Goal: Information Seeking & Learning: Understand process/instructions

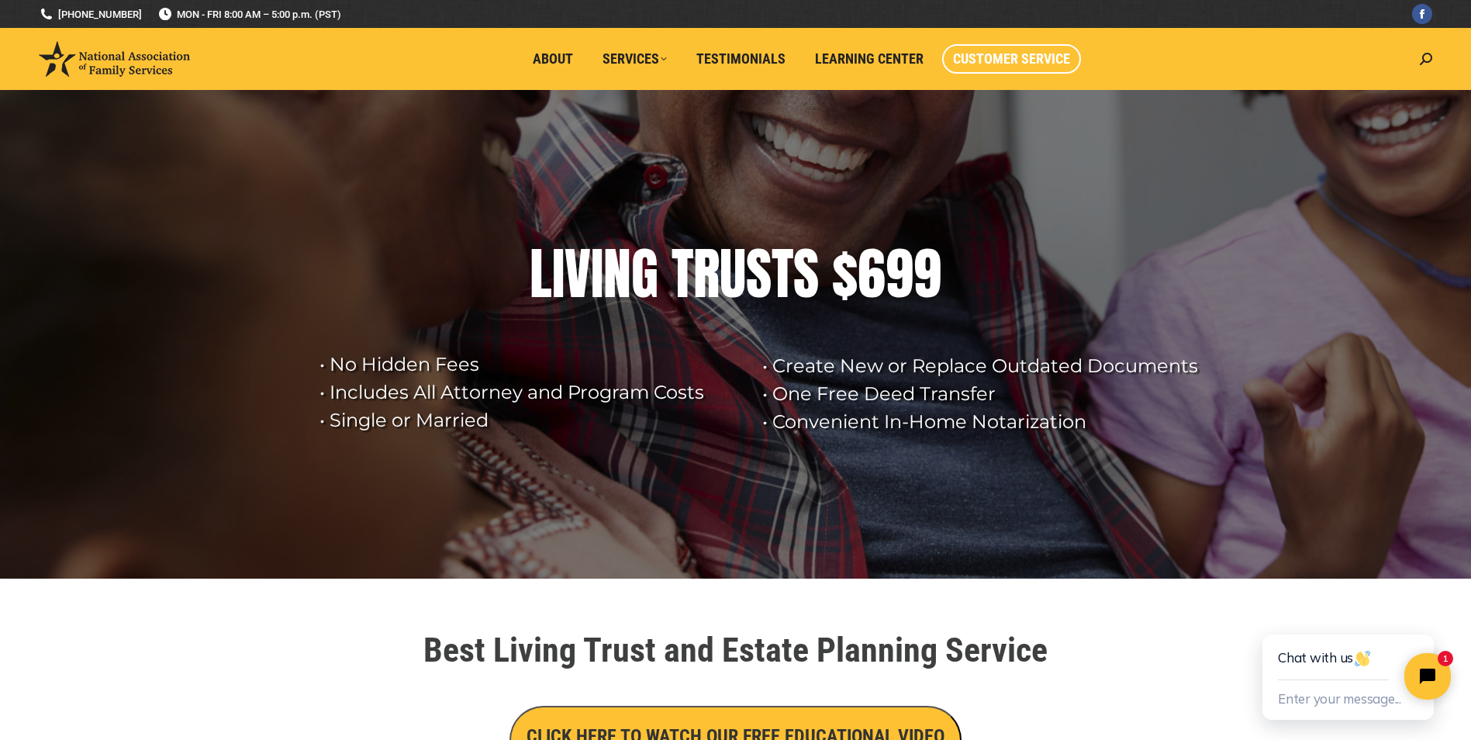
click at [1028, 57] on span "Customer Service" at bounding box center [1011, 58] width 117 height 17
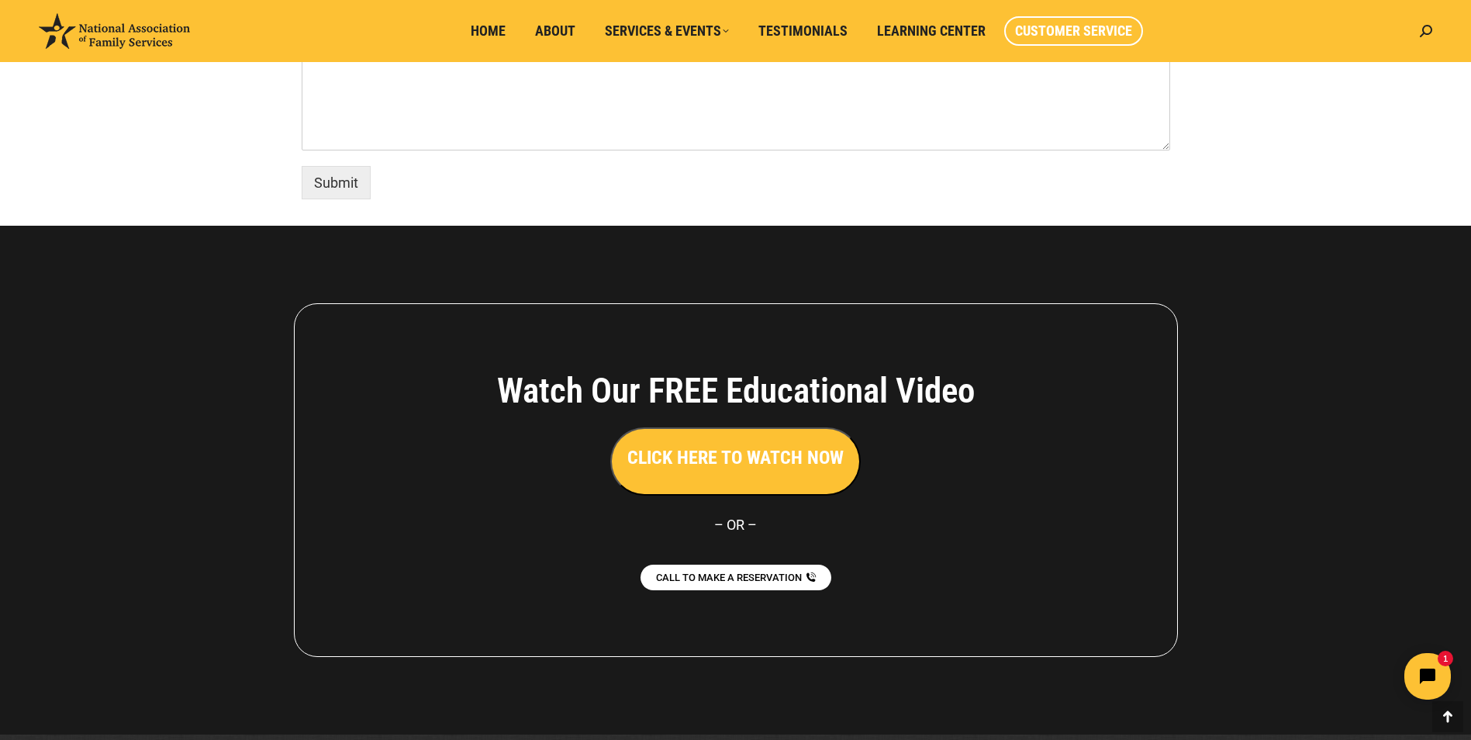
scroll to position [1279, 0]
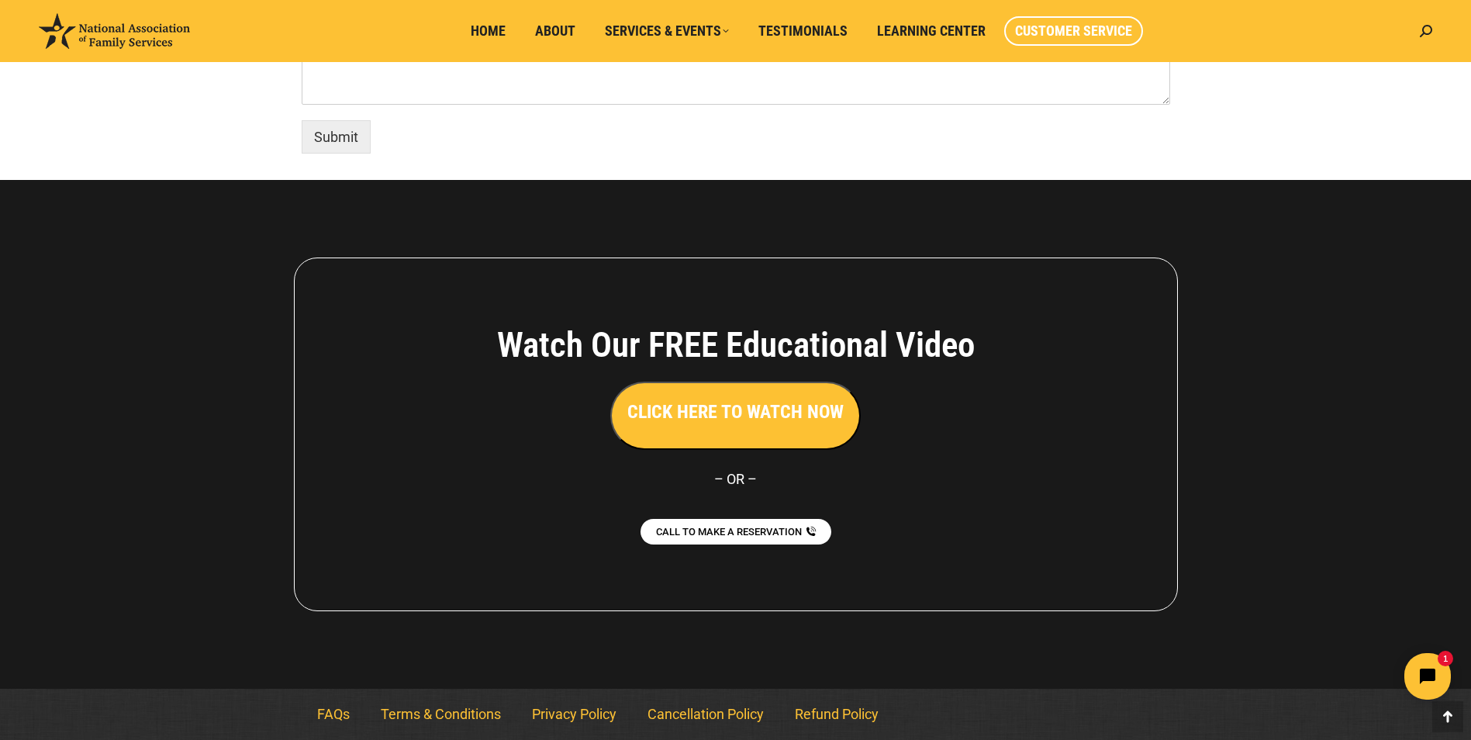
click at [736, 420] on h3 "CLICK HERE TO WATCH NOW" at bounding box center [735, 411] width 216 height 26
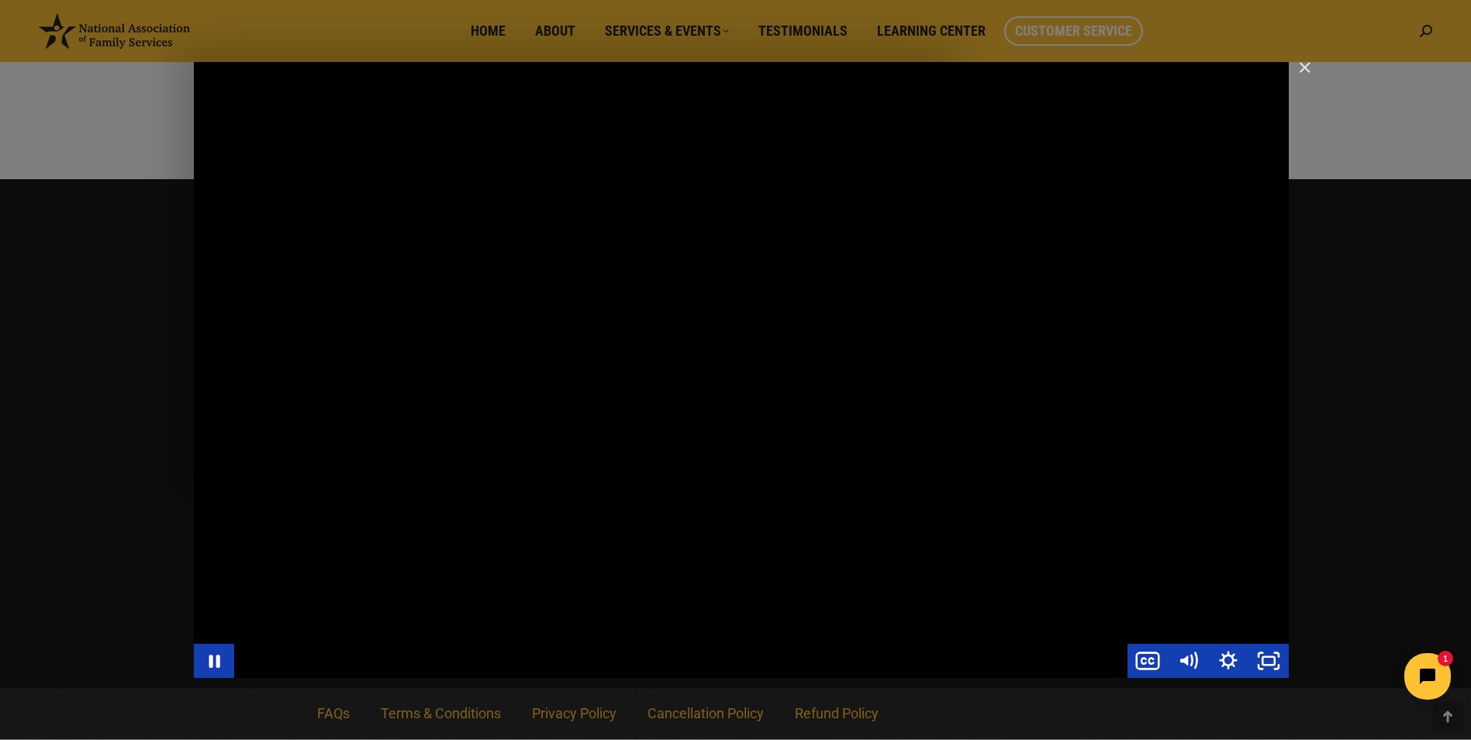
click at [893, 522] on div "Main Video - Full Webinar (Emma) Landon V1.4" at bounding box center [741, 370] width 1095 height 616
click at [894, 522] on div "Main Video - Full Webinar (Emma) Landon V1.4" at bounding box center [741, 370] width 1095 height 616
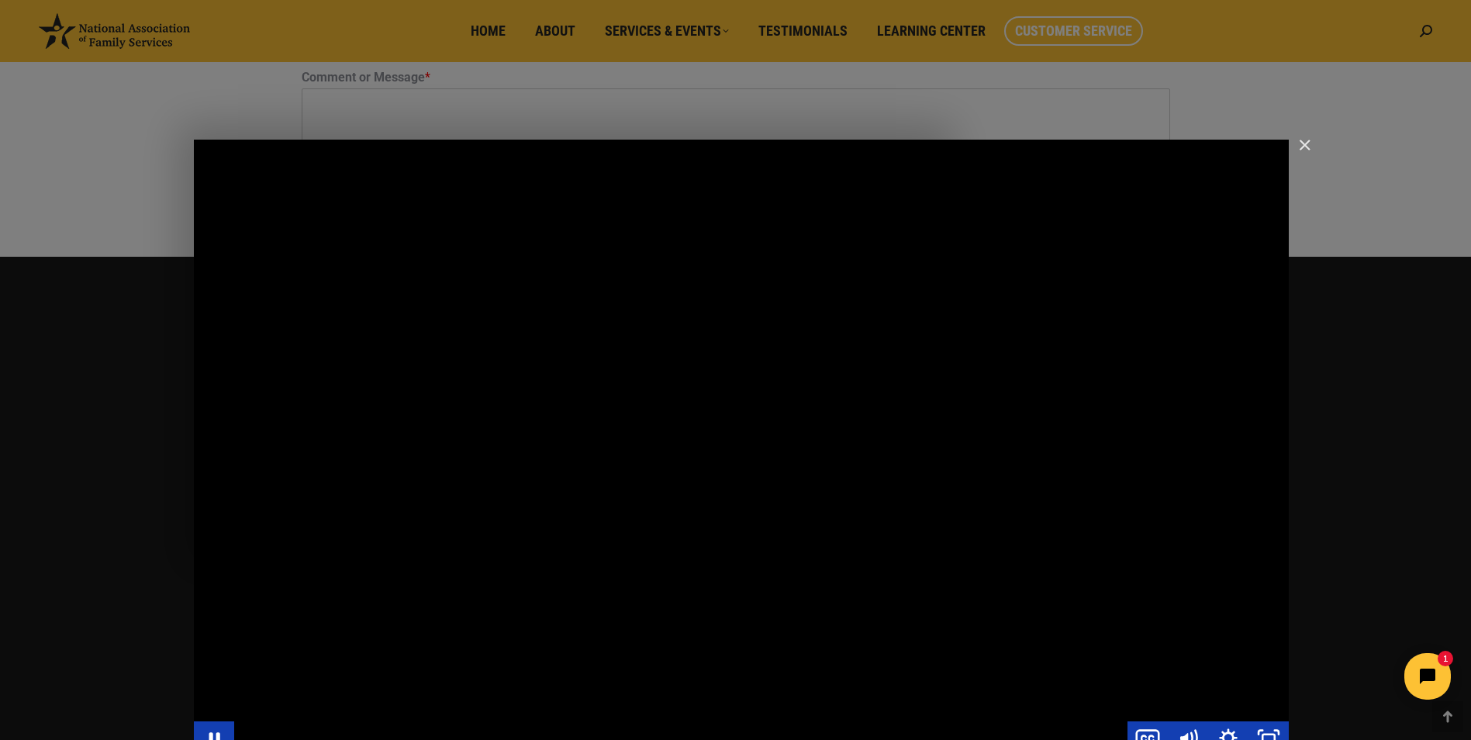
click at [898, 519] on div "Main Video - Full Webinar (Emma) Landon V1.4" at bounding box center [741, 448] width 1095 height 616
click at [981, 601] on div "Main Video - Full Webinar (Emma) Landon V1.4" at bounding box center [741, 448] width 1095 height 616
click at [981, 600] on div "Main Video - Full Webinar (Emma) Landon V1.4" at bounding box center [741, 448] width 1095 height 616
click at [810, 551] on div "Main Video - Full Webinar (Emma) Landon V1.4" at bounding box center [741, 448] width 1095 height 616
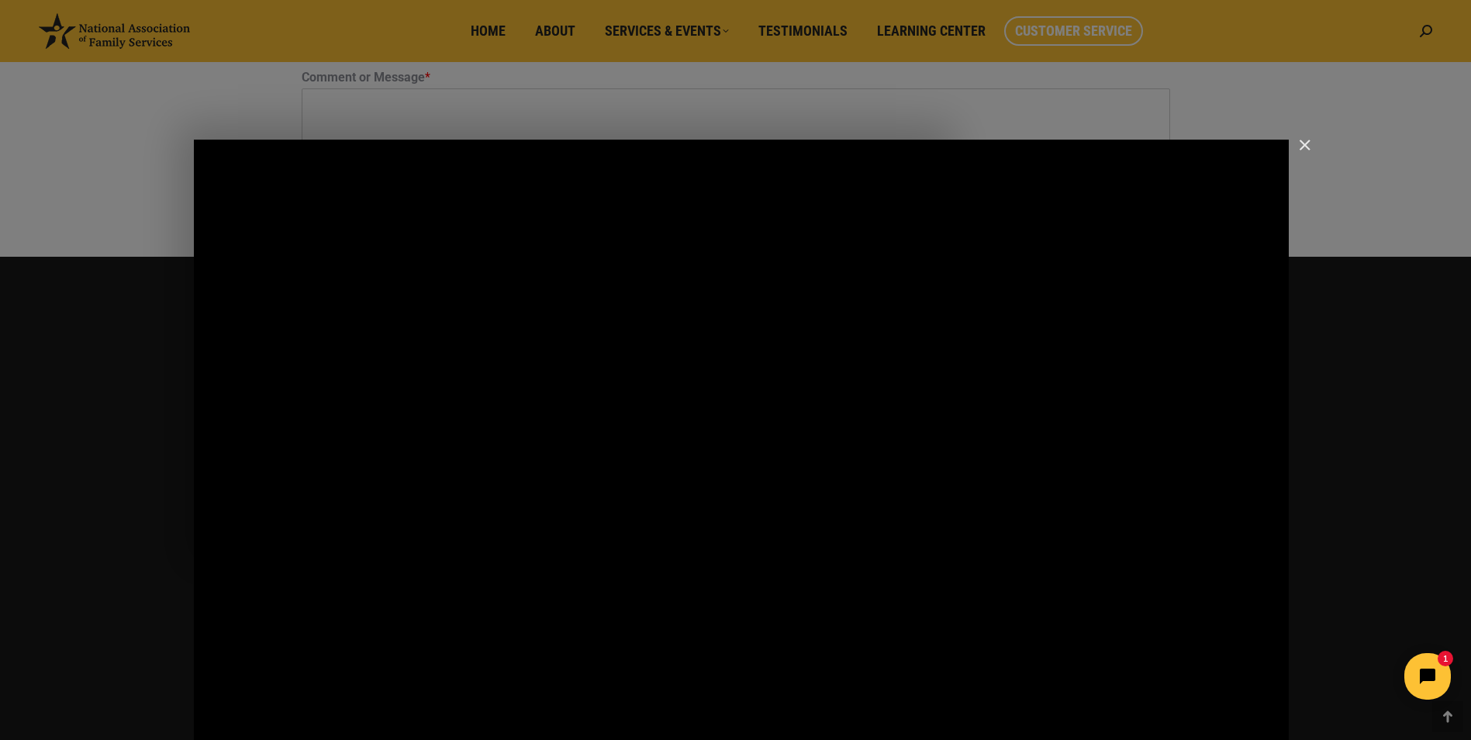
click at [810, 551] on div "Main Video - Full Webinar (Emma) Landon V1.4" at bounding box center [741, 448] width 1095 height 616
click at [929, 426] on div "Main Video - Full Webinar (Emma) Landon V1.4" at bounding box center [741, 448] width 1095 height 616
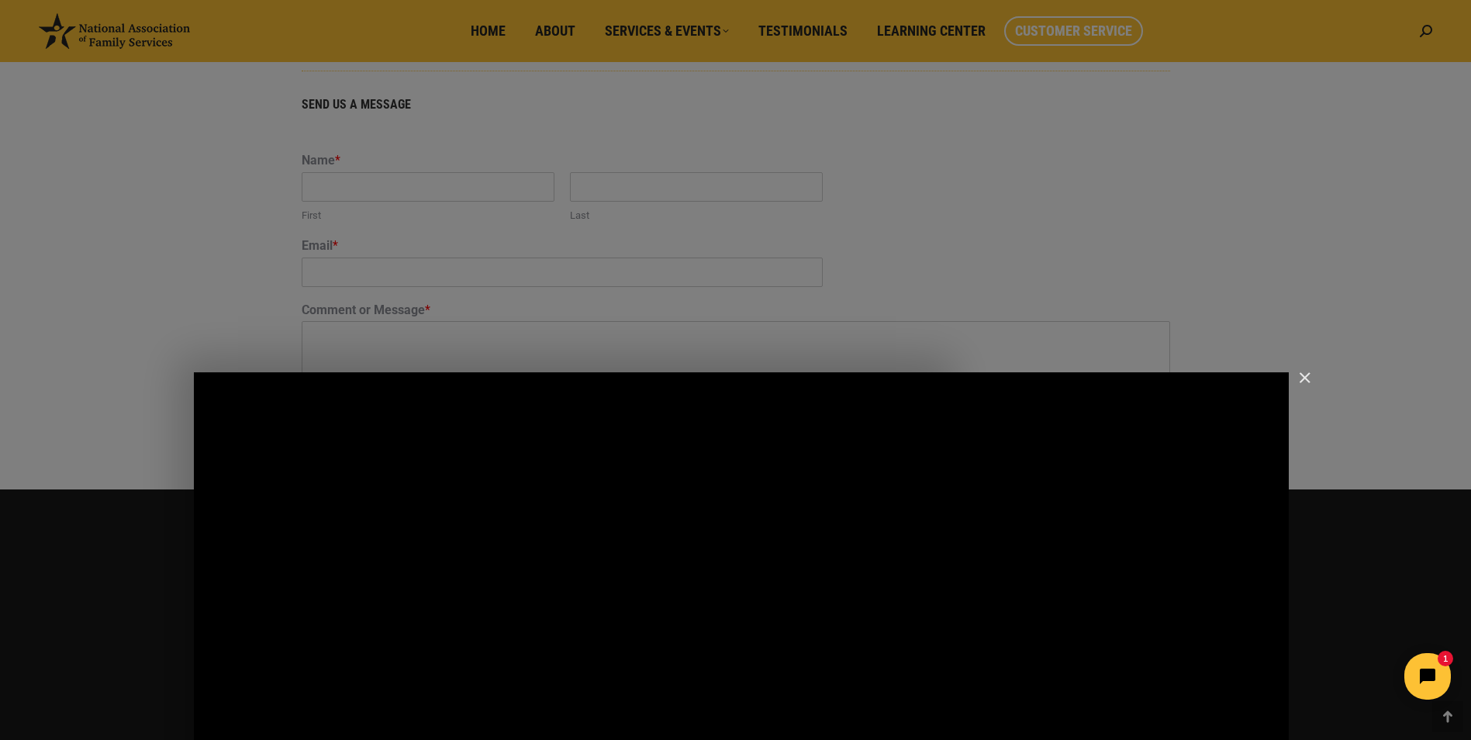
scroll to position [892, 0]
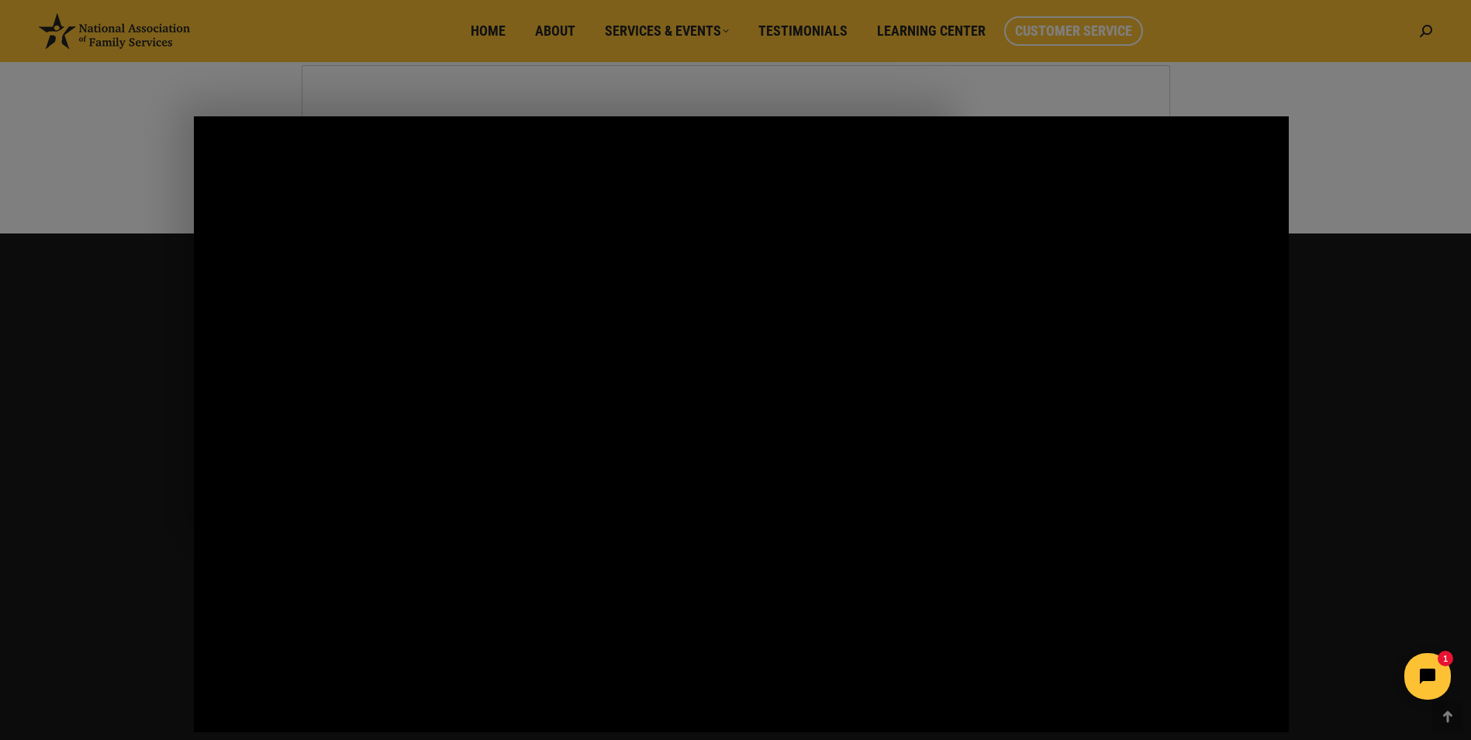
scroll to position [1279, 0]
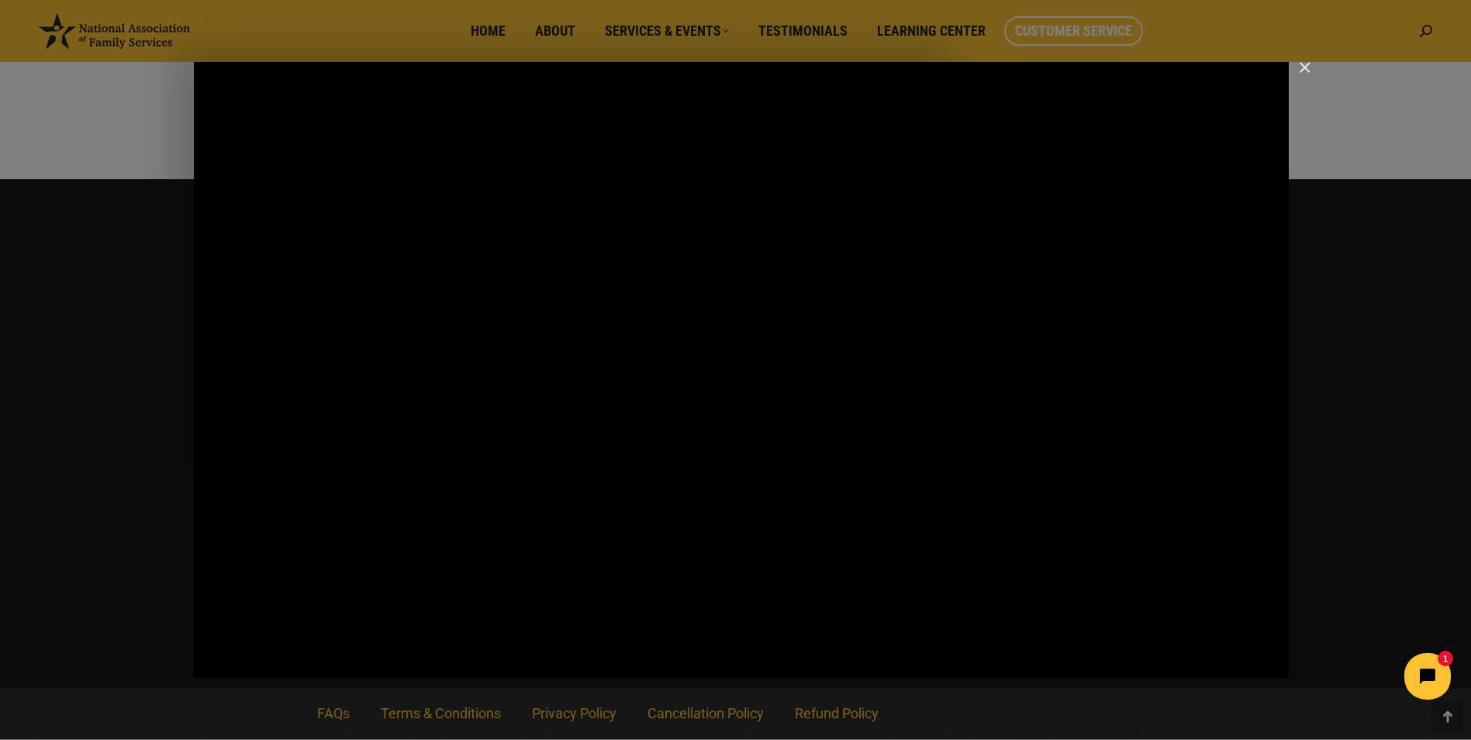
click at [805, 491] on div "Main Video - Full Webinar (Emma) Landon V1.4" at bounding box center [741, 370] width 1095 height 616
click at [771, 444] on div "Main Video - Full Webinar (Emma) Landon V1.4" at bounding box center [741, 370] width 1095 height 616
click at [1136, 656] on icon "Show captions menu" at bounding box center [1147, 660] width 48 height 41
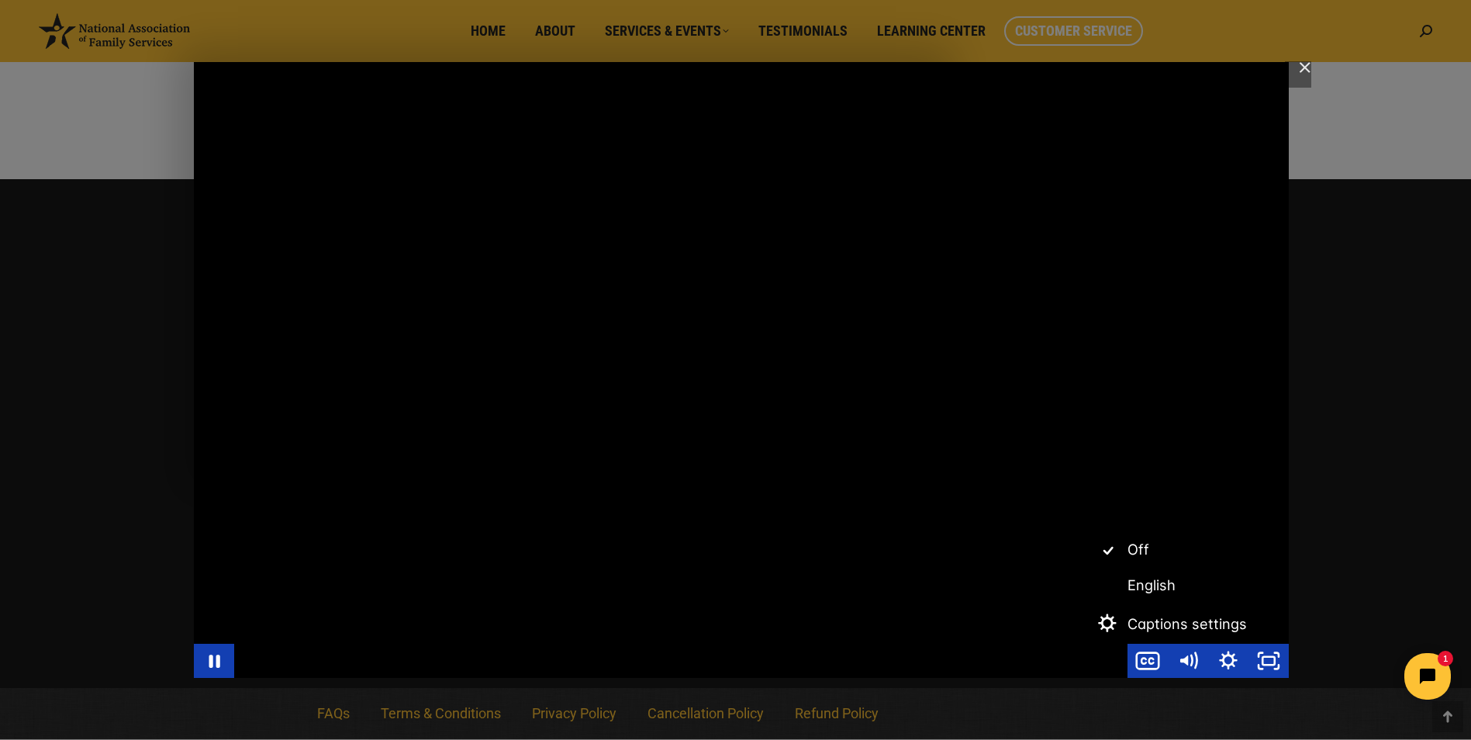
click at [662, 416] on div "Main Video - Full Webinar (Emma) Landon V1.4" at bounding box center [741, 370] width 1095 height 616
click at [656, 409] on div "Main Video - Full Webinar (Emma) Landon V1.4" at bounding box center [741, 370] width 1095 height 616
click at [666, 402] on div "Main Video - Full Webinar (Emma) Landon V1.4" at bounding box center [741, 370] width 1095 height 616
click at [623, 339] on div "Main Video - Full Webinar (Emma) Landon V1.4" at bounding box center [741, 370] width 1095 height 616
click at [612, 333] on div "Main Video - Full Webinar (Emma) Landon V1.4" at bounding box center [741, 370] width 1095 height 616
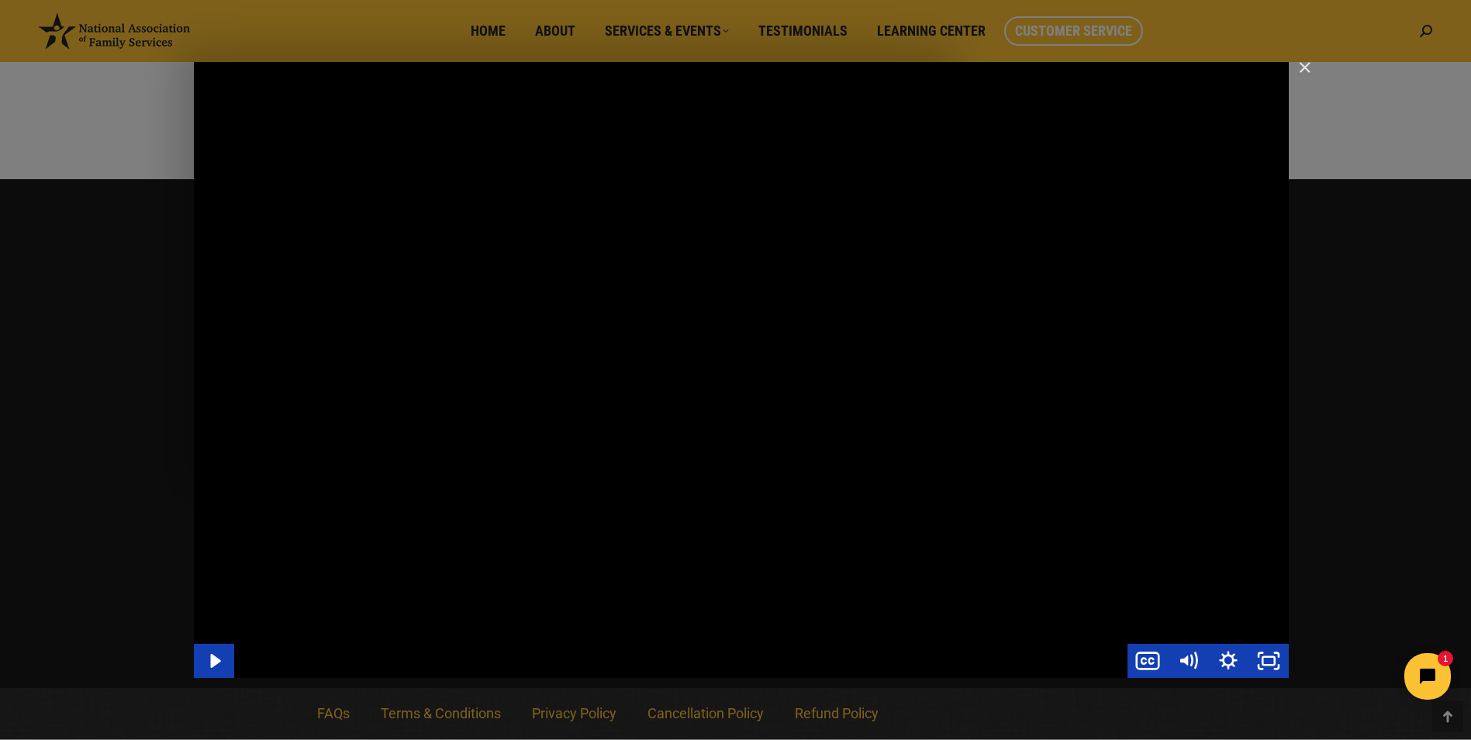
click at [595, 310] on div "Main Video - Full Webinar (Emma) Landon V1.4" at bounding box center [741, 370] width 1095 height 616
click at [530, 640] on div "Main Video - Full Webinar (Emma) Landon V1.4" at bounding box center [741, 370] width 1095 height 616
click at [540, 635] on div "Main Video - Full Webinar (Emma) Landon V1.4" at bounding box center [741, 370] width 1095 height 616
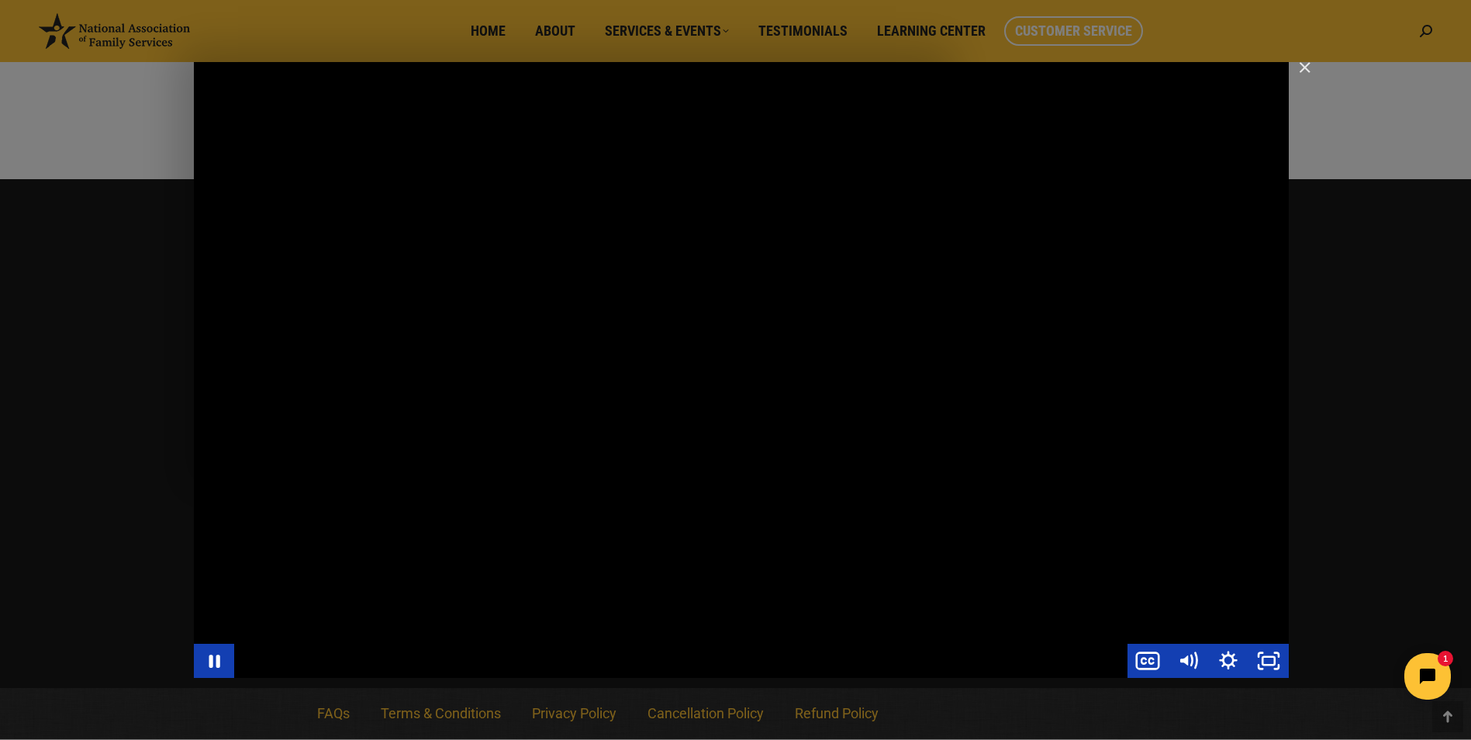
click at [730, 510] on div "Main Video - Full Webinar (Emma) Landon V1.4" at bounding box center [741, 370] width 1095 height 616
click at [645, 489] on div "Main Video - Full Webinar (Emma) Landon V1.4" at bounding box center [741, 370] width 1095 height 616
click at [622, 485] on div "Main Video - Full Webinar (Emma) Landon V1.4" at bounding box center [741, 370] width 1095 height 616
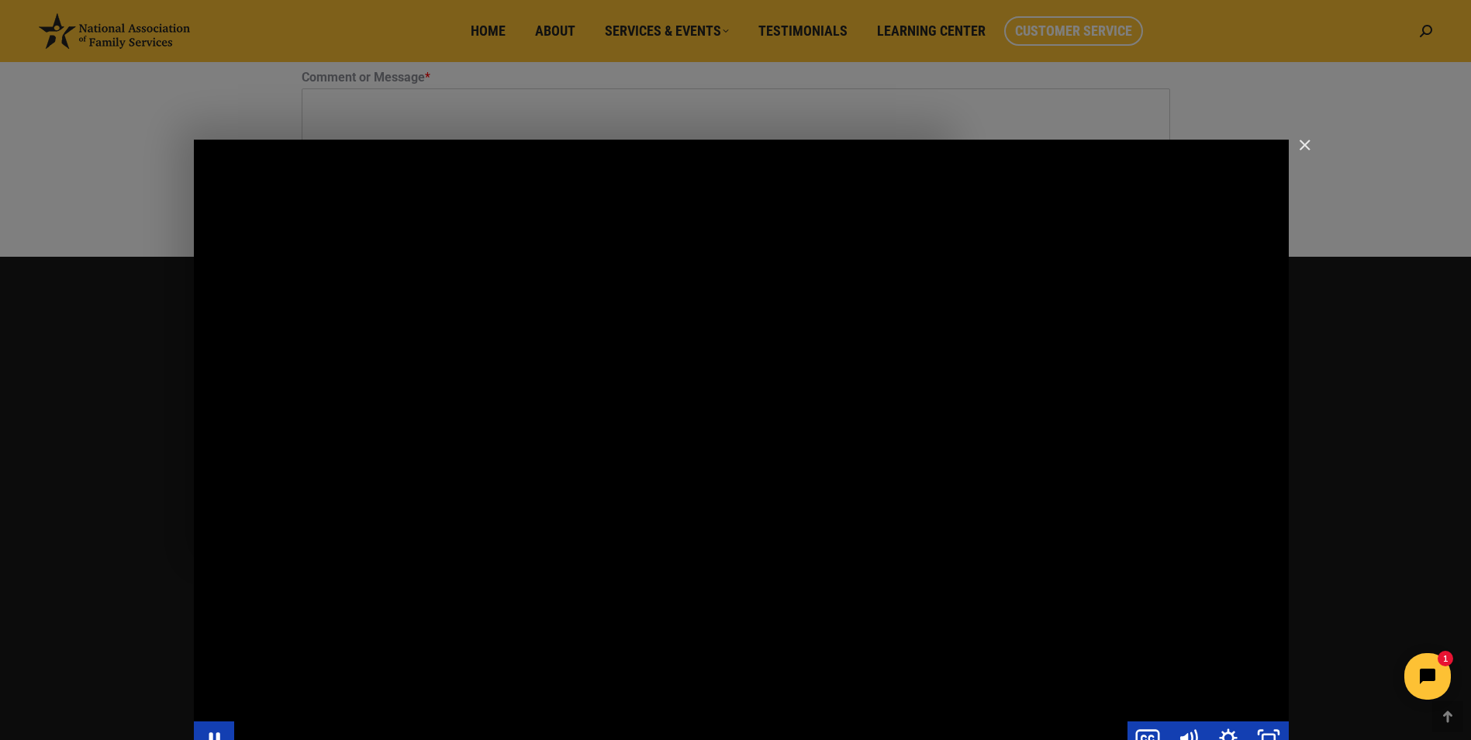
click at [844, 495] on div "Main Video - Full Webinar (Emma) Landon V1.4" at bounding box center [741, 448] width 1095 height 616
click at [845, 495] on div "Main Video - Full Webinar (Emma) Landon V1.4" at bounding box center [741, 448] width 1095 height 616
click at [829, 550] on div "Main Video - Full Webinar (Emma) Landon V1.4" at bounding box center [741, 448] width 1095 height 616
click at [829, 549] on div "Main Video - Full Webinar (Emma) Landon V1.4" at bounding box center [741, 448] width 1095 height 616
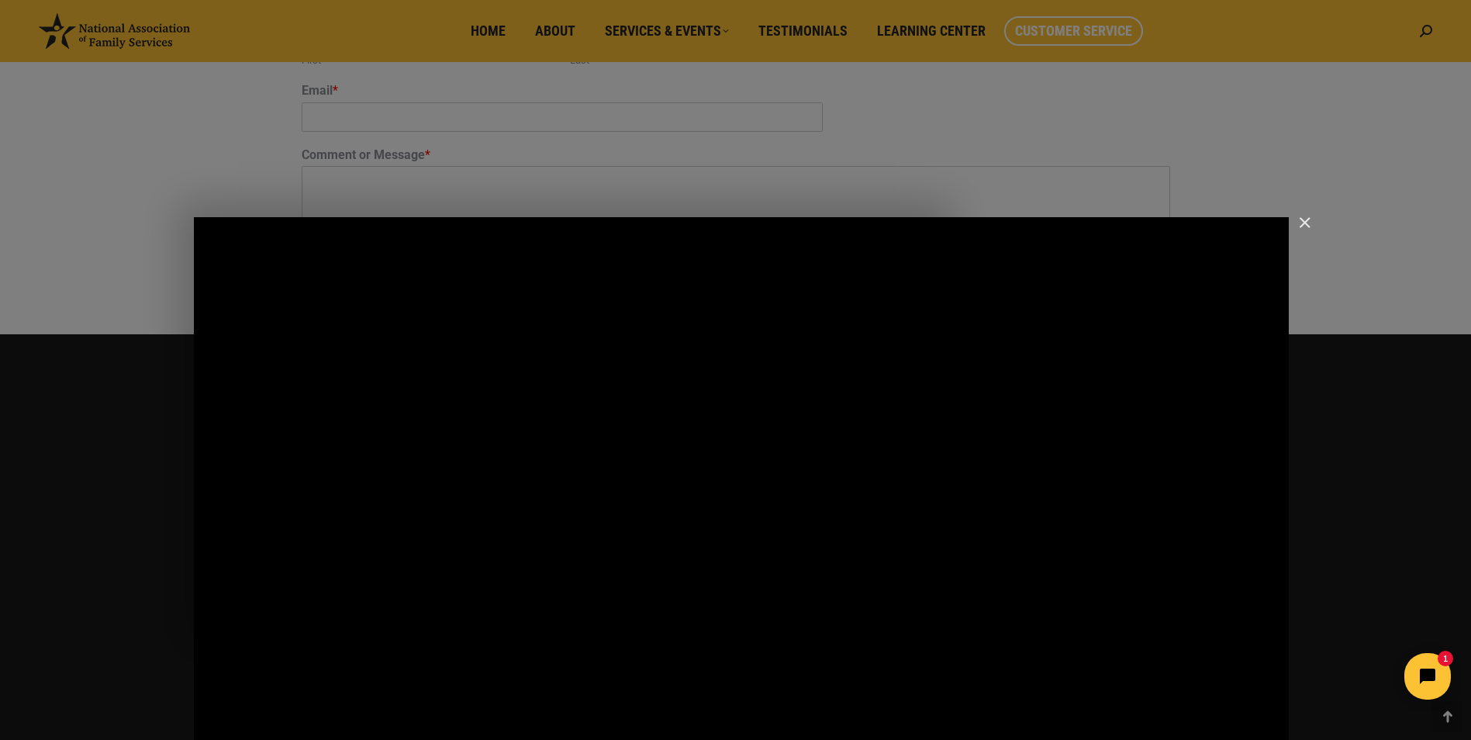
click at [863, 559] on div "Main Video - Full Webinar (Emma) Landon V1.4" at bounding box center [741, 525] width 1095 height 616
click at [883, 538] on div "Main Video - Full Webinar (Emma) Landon V1.4" at bounding box center [741, 525] width 1095 height 616
click at [751, 533] on div "Main Video - Full Webinar (Emma) Landon V1.4" at bounding box center [741, 525] width 1095 height 616
